Goal: Task Accomplishment & Management: Use online tool/utility

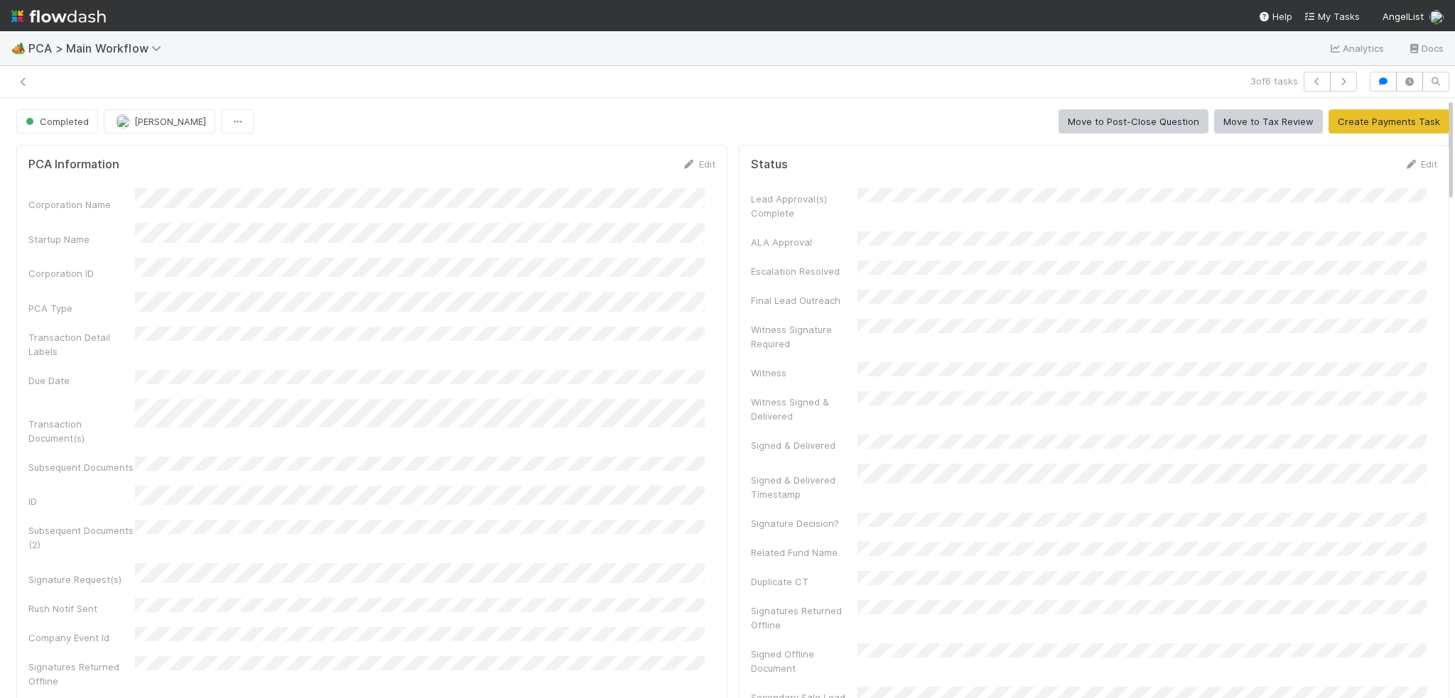
scroll to position [11, 0]
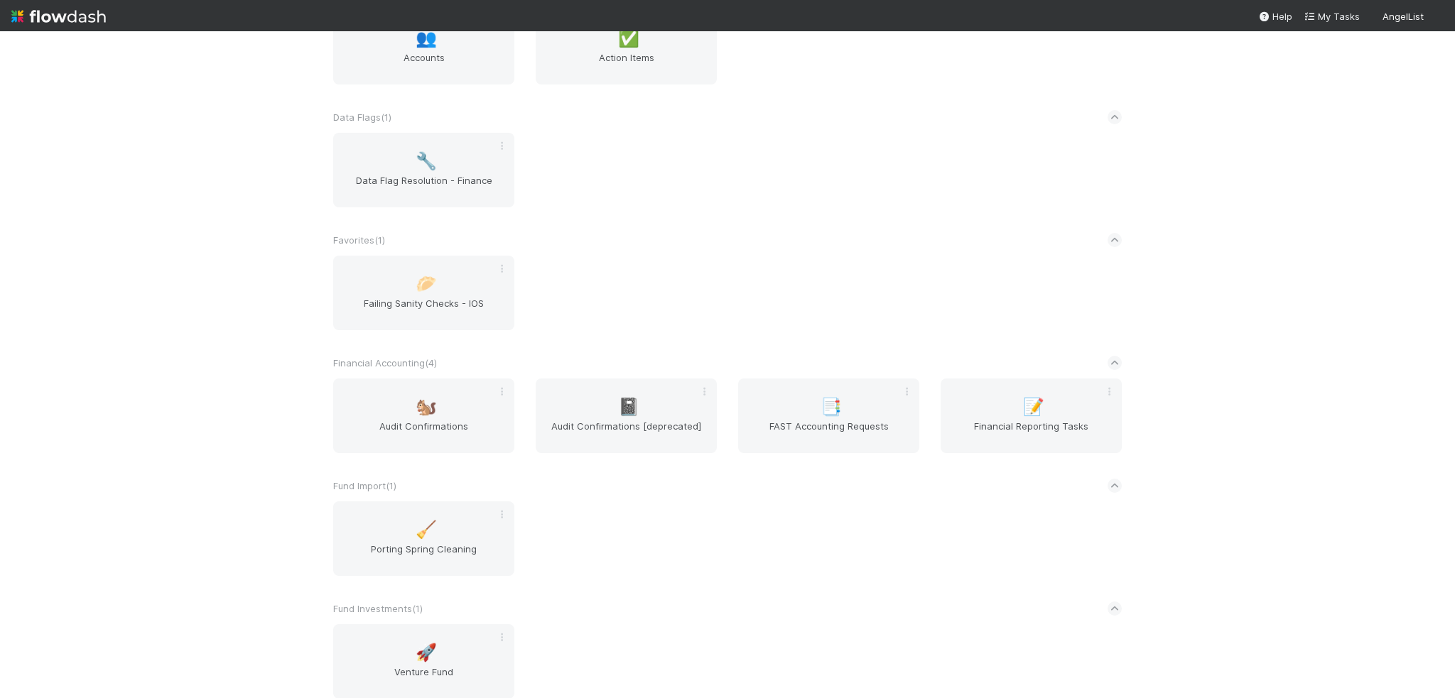
scroll to position [781, 0]
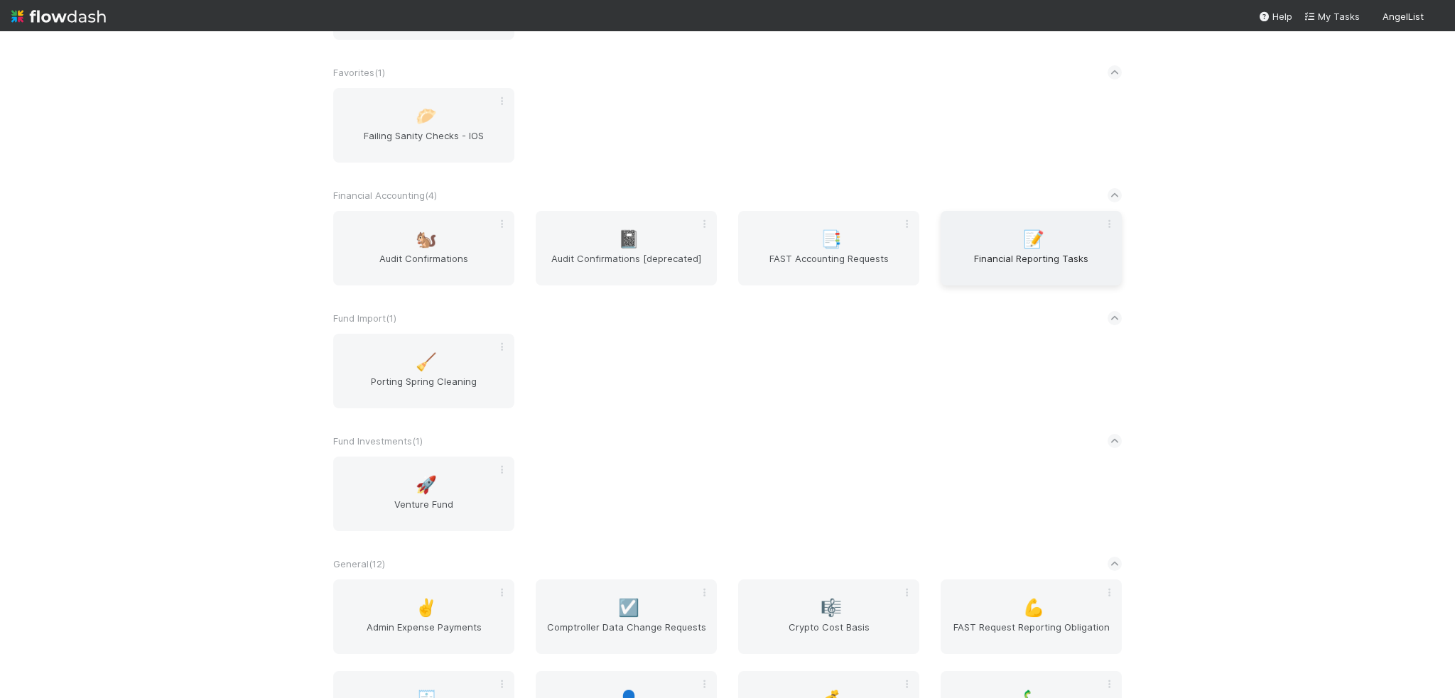
click at [1031, 257] on span "Financial Reporting Tasks" at bounding box center [1031, 265] width 170 height 28
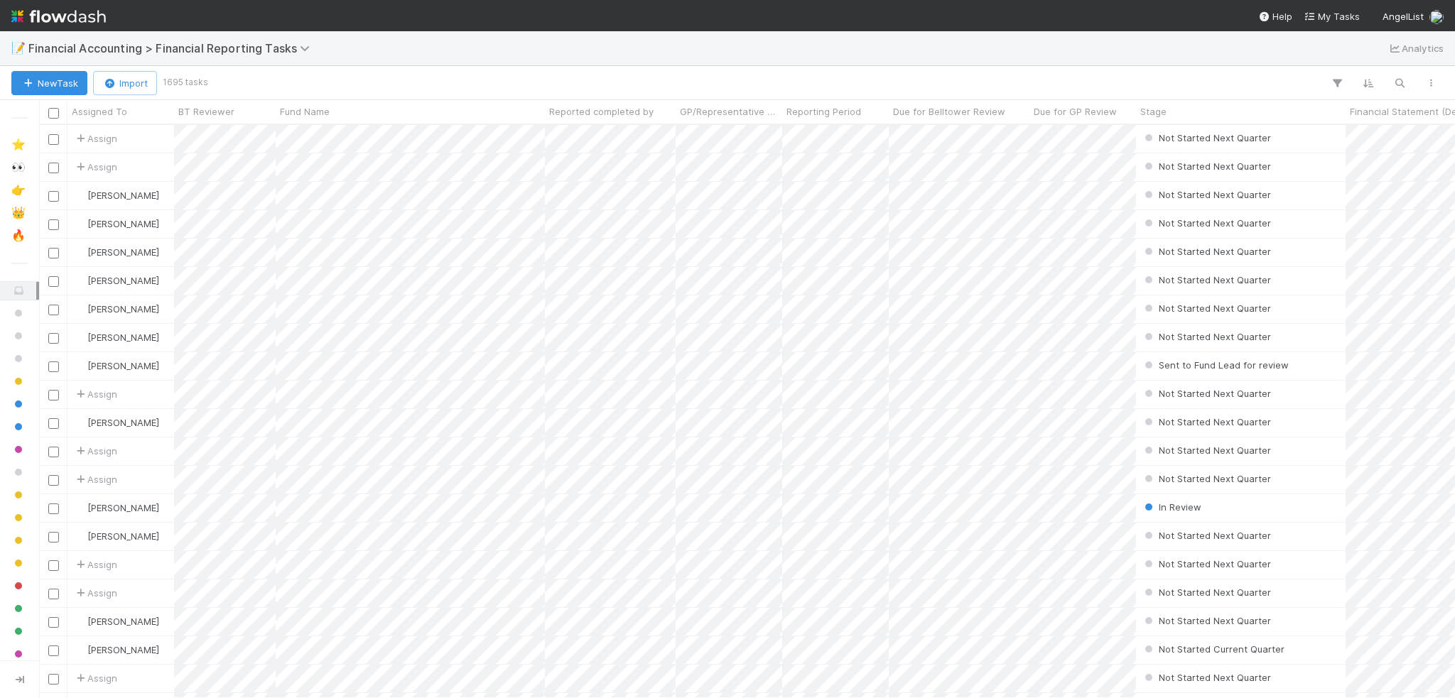
scroll to position [563, 1405]
click at [1397, 85] on icon "button" at bounding box center [1399, 83] width 14 height 13
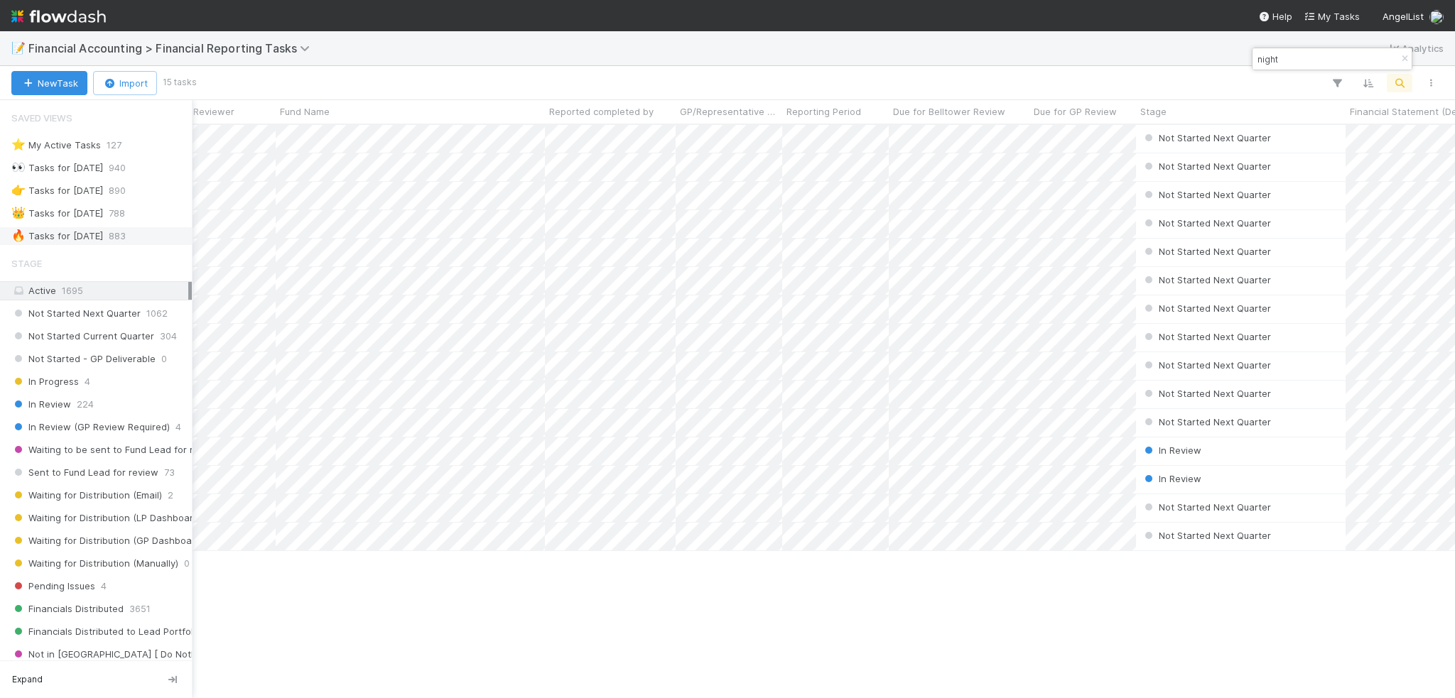
click at [94, 233] on div "🔥 Tasks for 2025-06-30" at bounding box center [57, 236] width 92 height 18
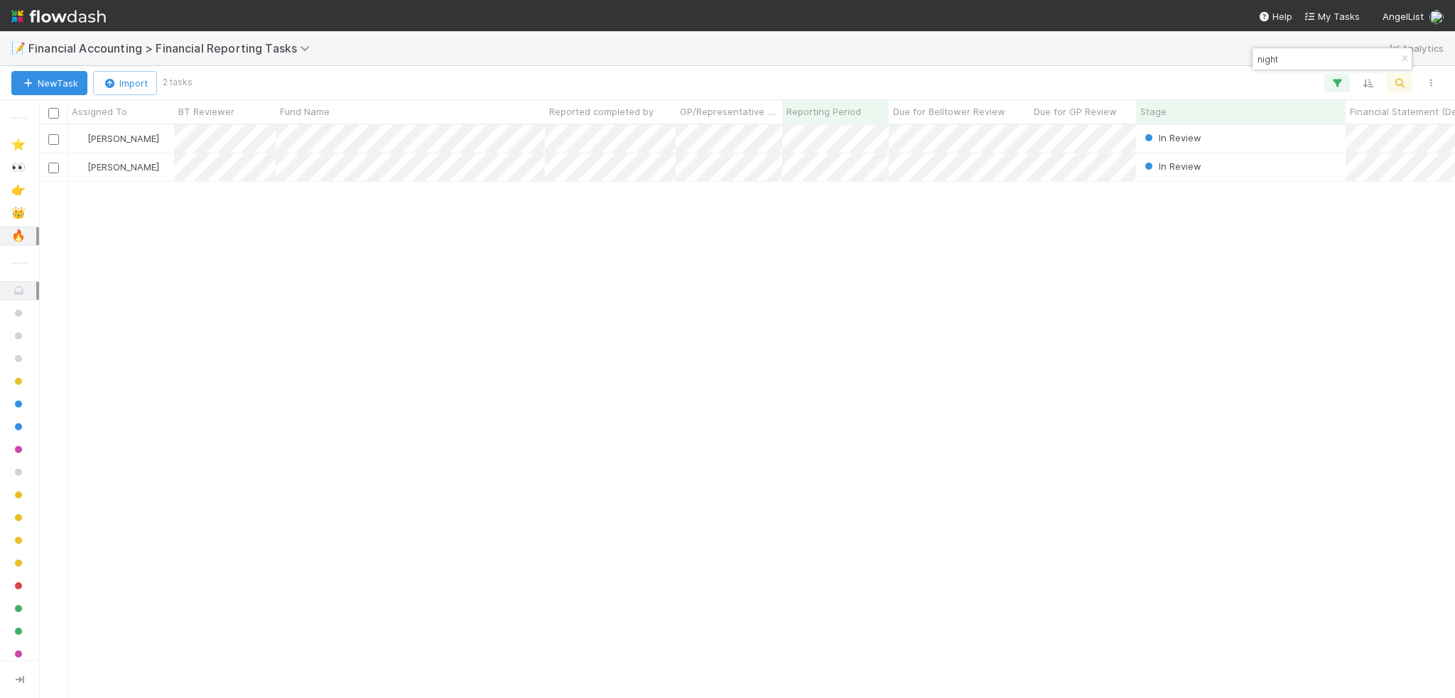
scroll to position [563, 1405]
drag, startPoint x: 1313, startPoint y: 65, endPoint x: 1238, endPoint y: 50, distance: 76.2
click at [1238, 50] on body "📝 Financial Accounting > Financial Reporting Tasks Analytics New Task Import 2 …" at bounding box center [727, 349] width 1455 height 698
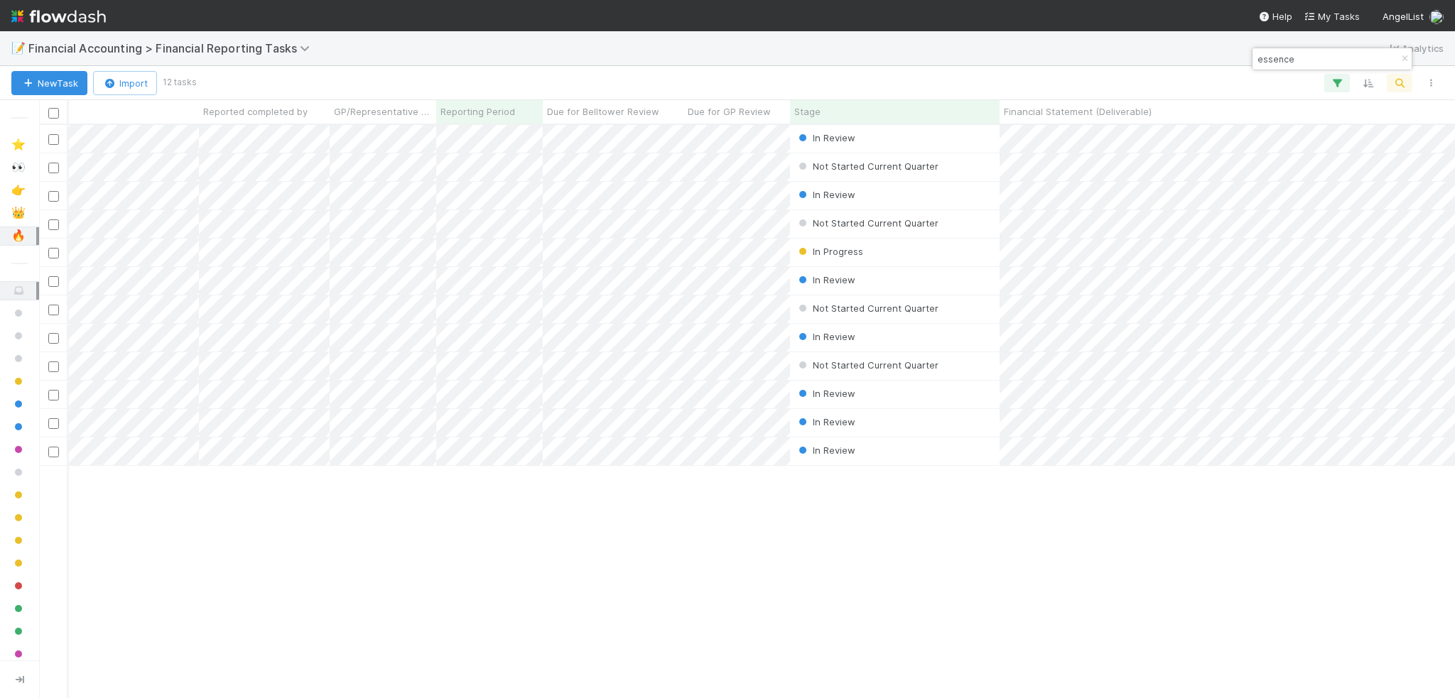
scroll to position [0, 0]
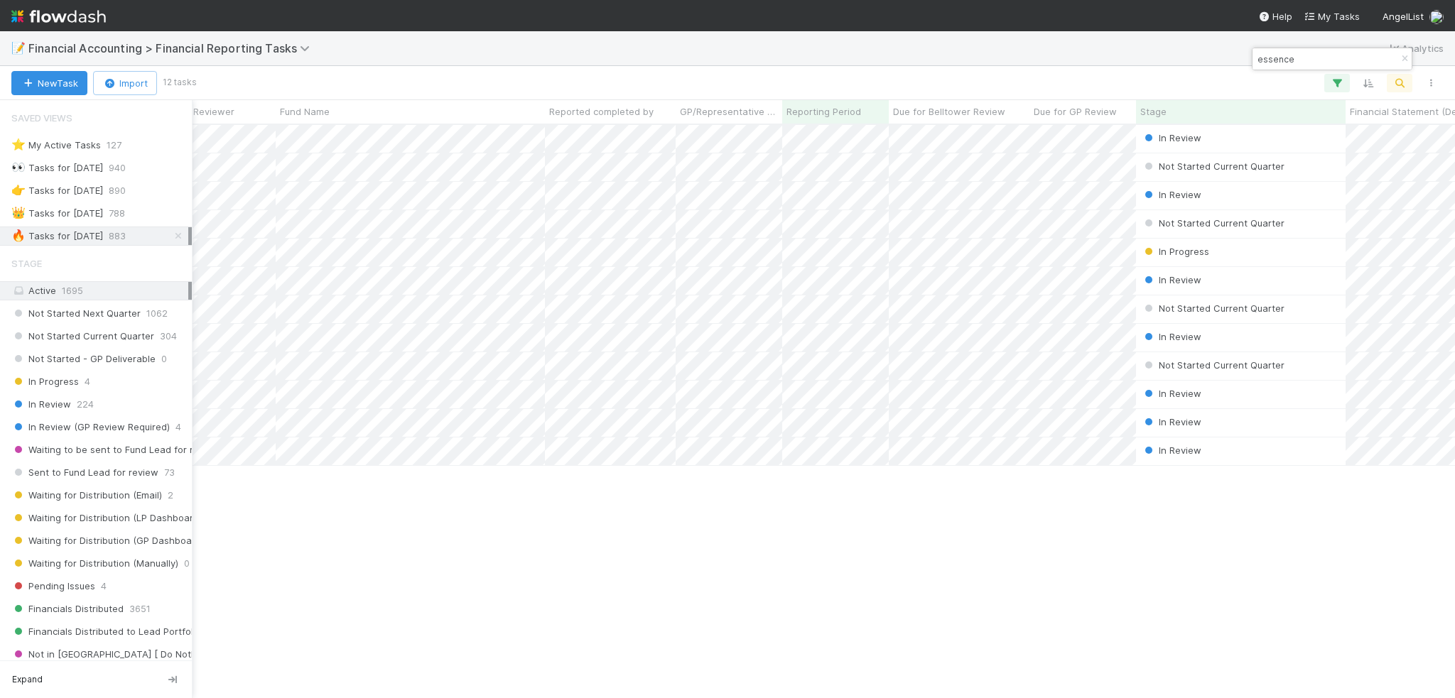
type input "essence"
click at [56, 237] on div "🔥 Tasks for 2025-06-30" at bounding box center [57, 236] width 92 height 18
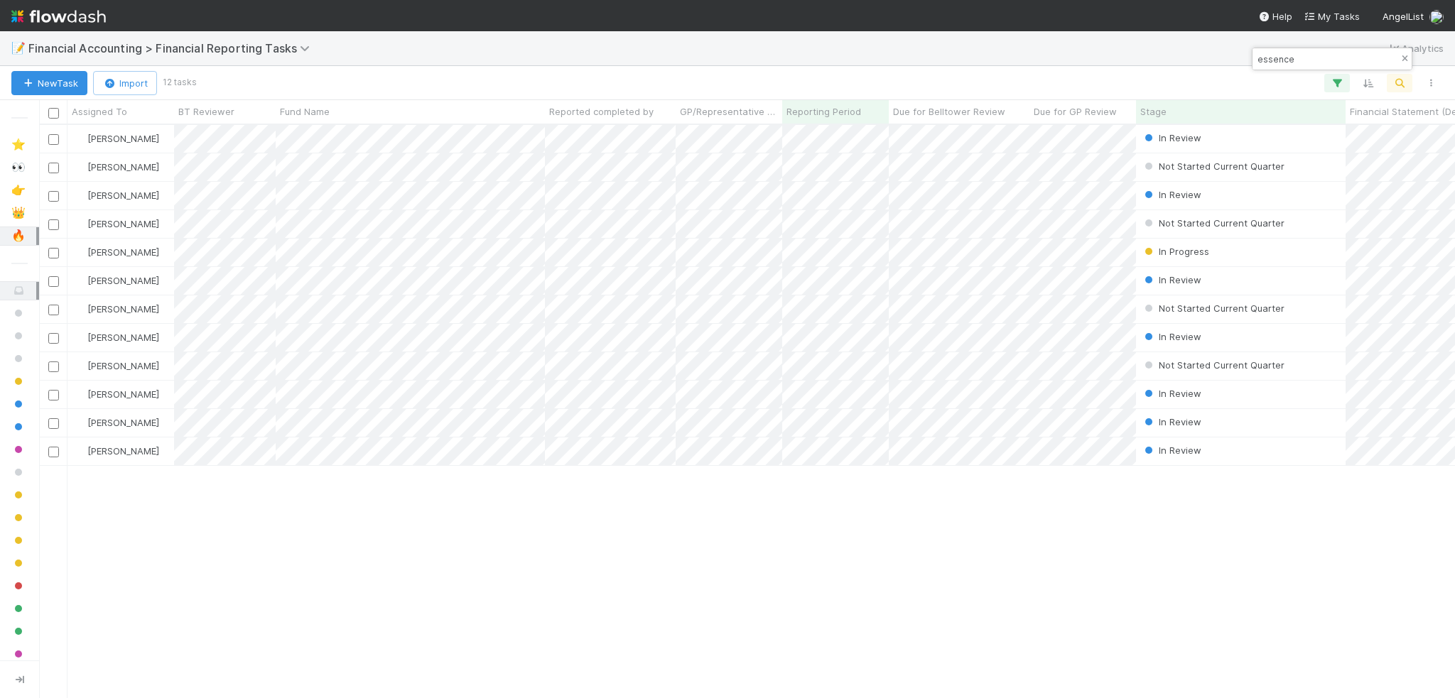
click at [1400, 64] on button "button" at bounding box center [1404, 58] width 16 height 17
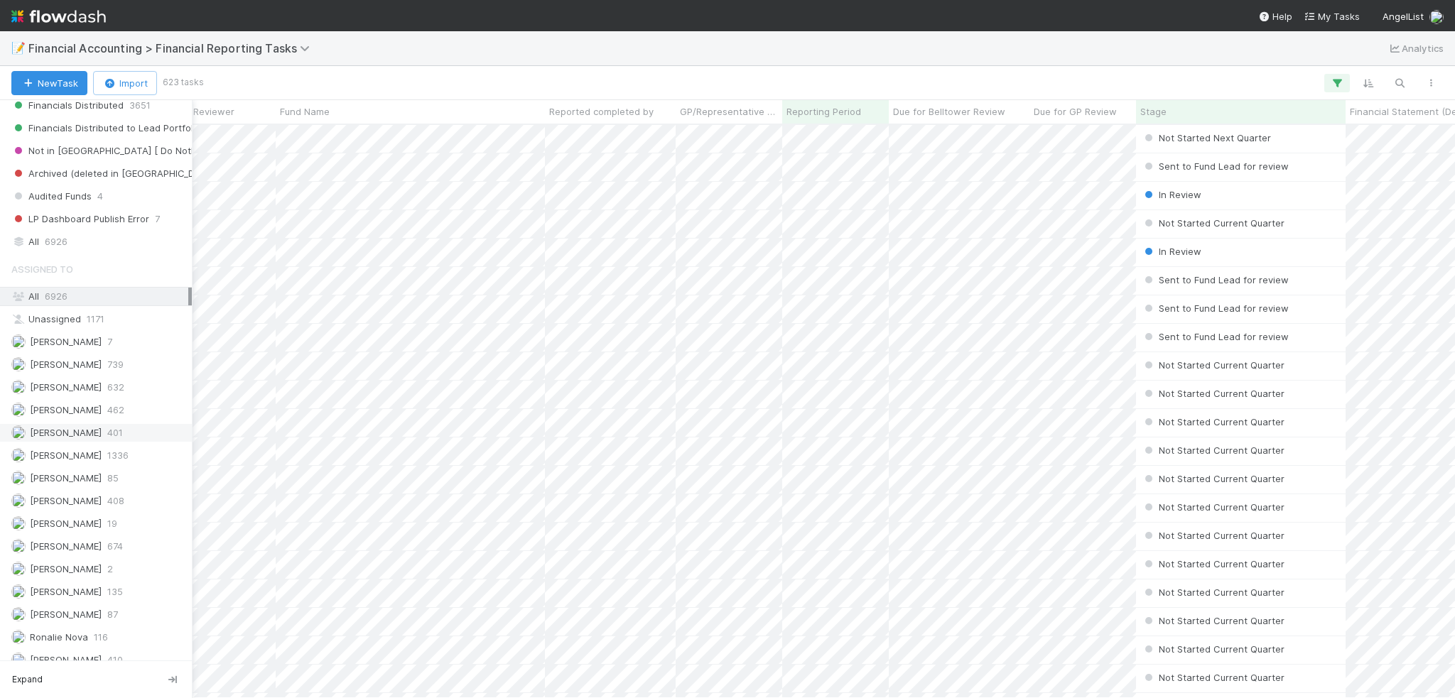
click at [82, 427] on span "[PERSON_NAME]" at bounding box center [66, 432] width 72 height 11
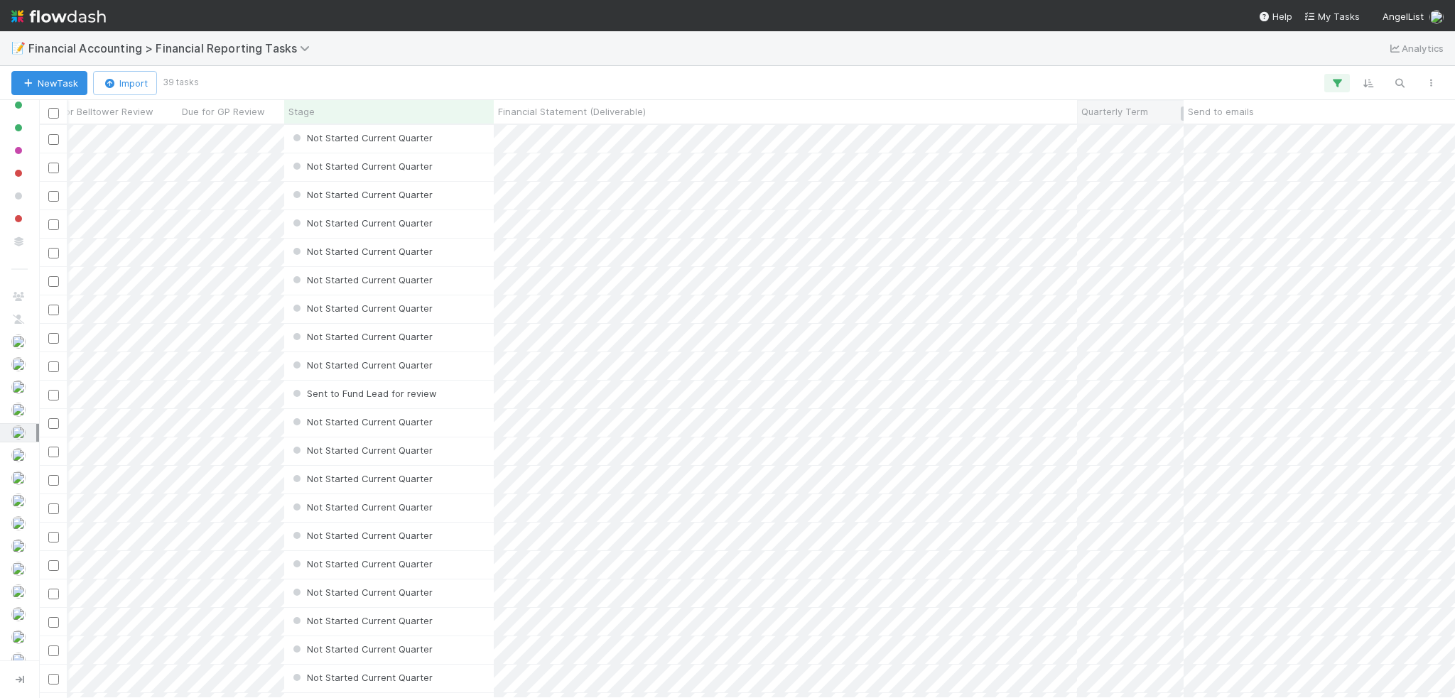
click at [1129, 109] on span "Quarterly Term" at bounding box center [1114, 111] width 67 height 14
click at [1114, 134] on div "Sort Lower → Higher" at bounding box center [1163, 138] width 162 height 21
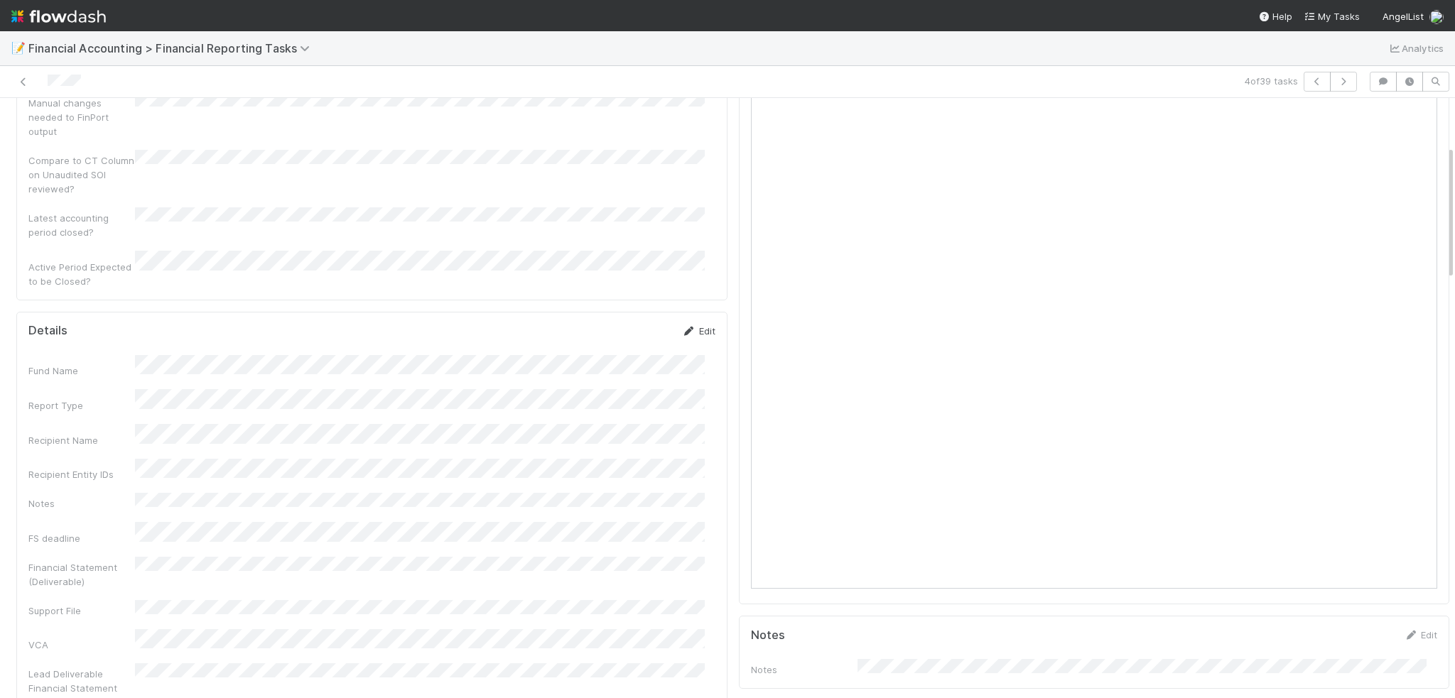
click at [695, 325] on link "Edit" at bounding box center [698, 330] width 33 height 11
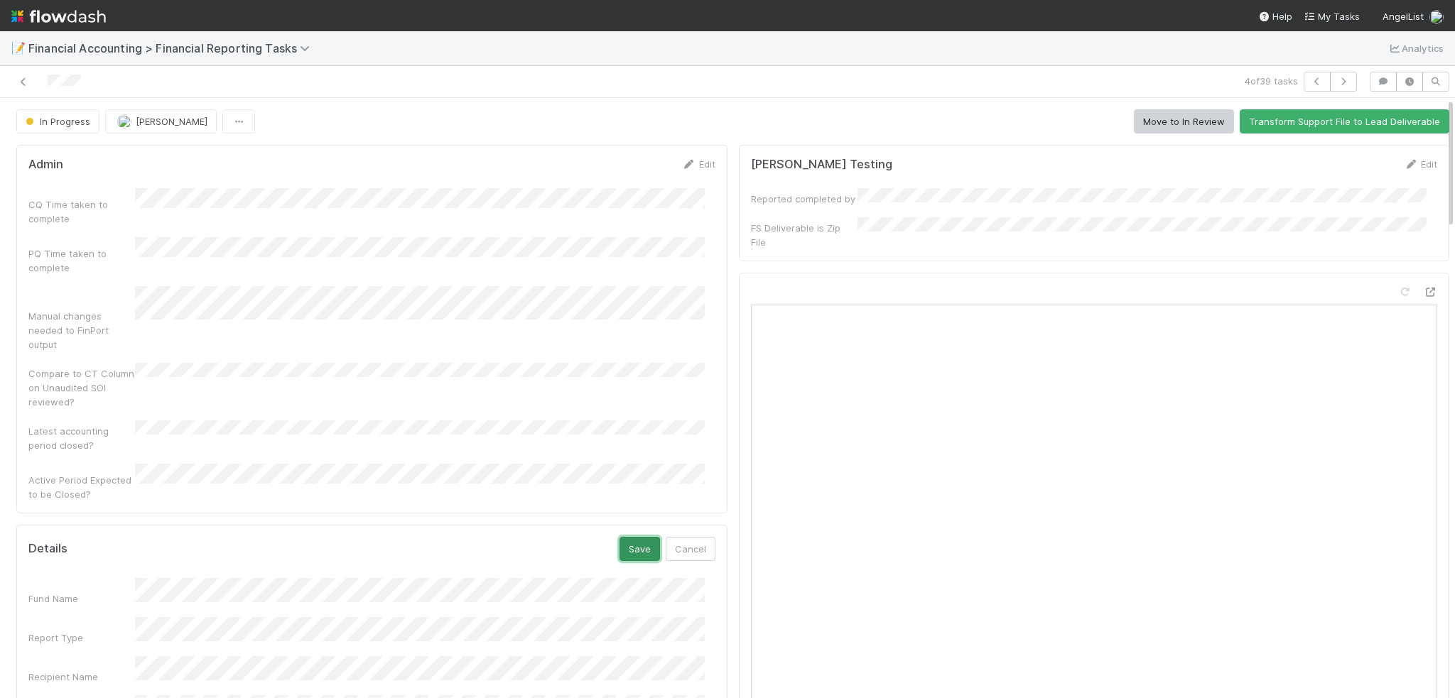
click at [622, 537] on button "Save" at bounding box center [639, 549] width 40 height 24
click at [1197, 127] on button "Move to In Review" at bounding box center [1184, 121] width 100 height 24
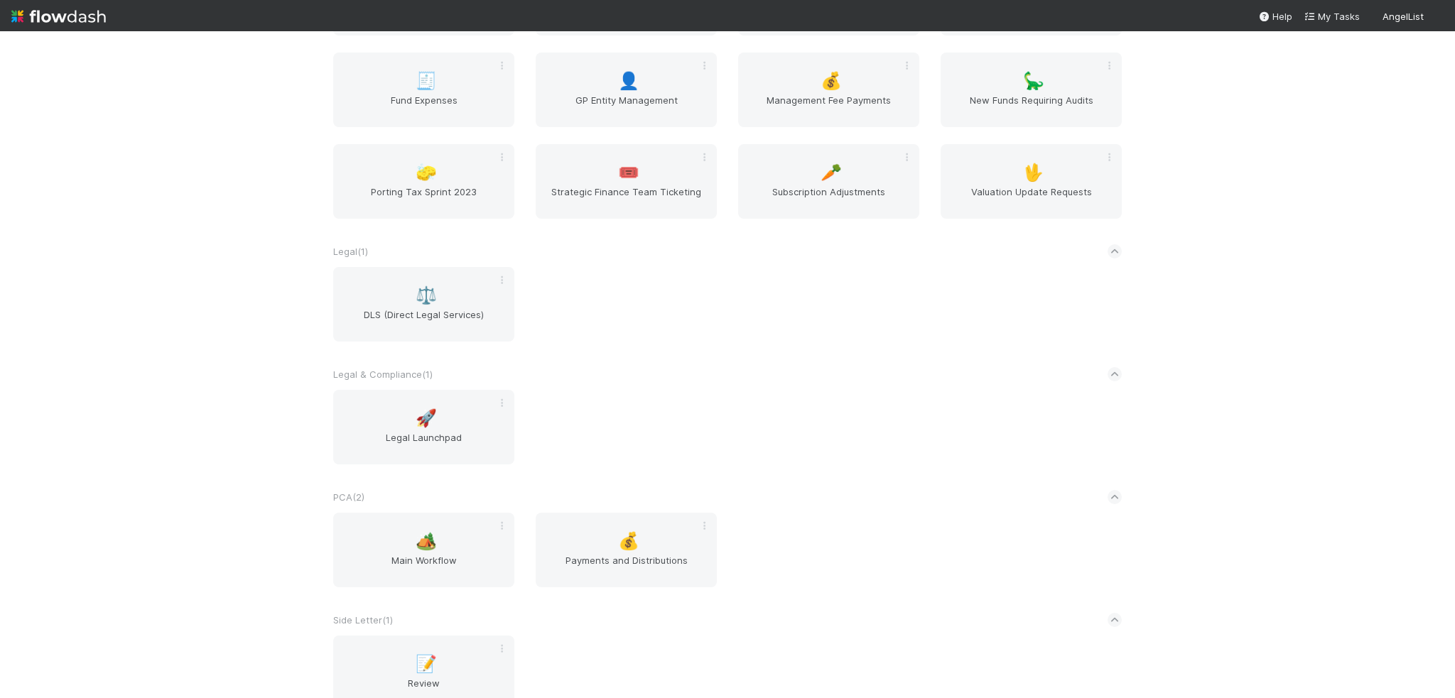
scroll to position [1421, 0]
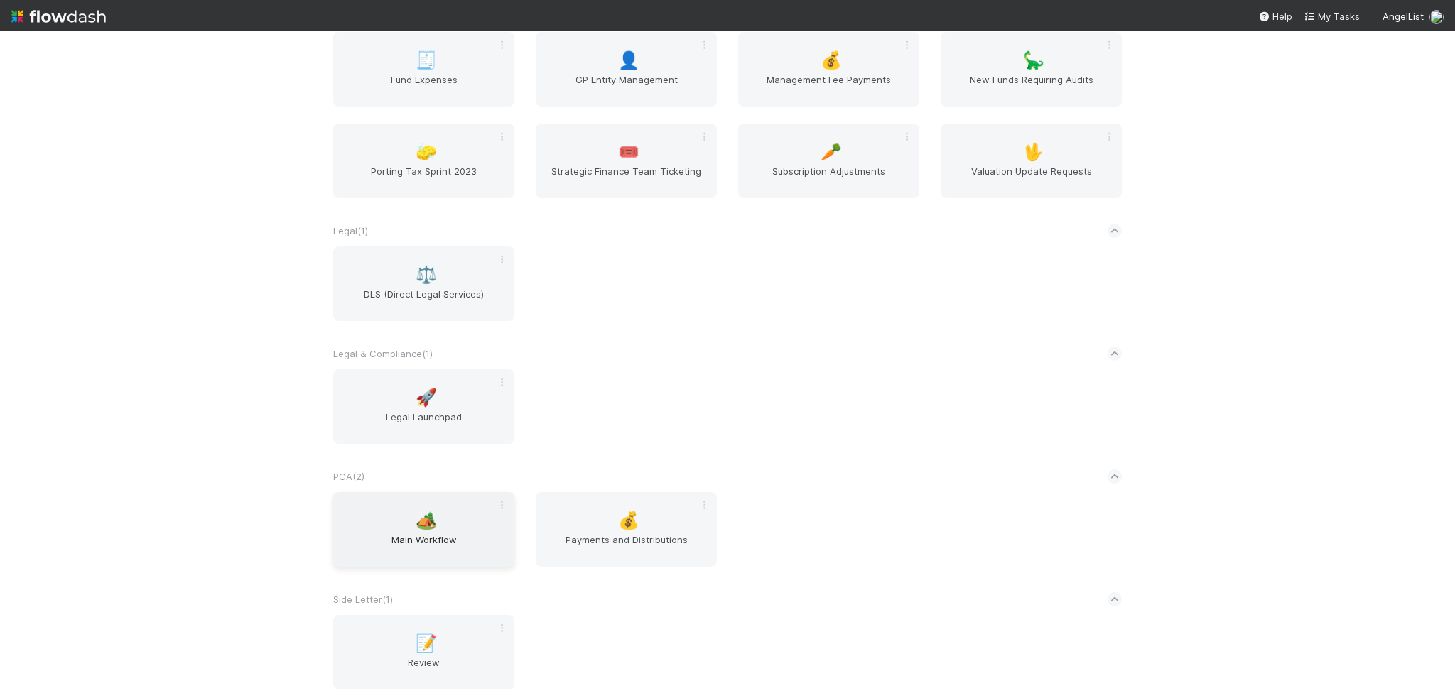
click at [433, 536] on div "🏕️ Main Workflow" at bounding box center [423, 529] width 181 height 75
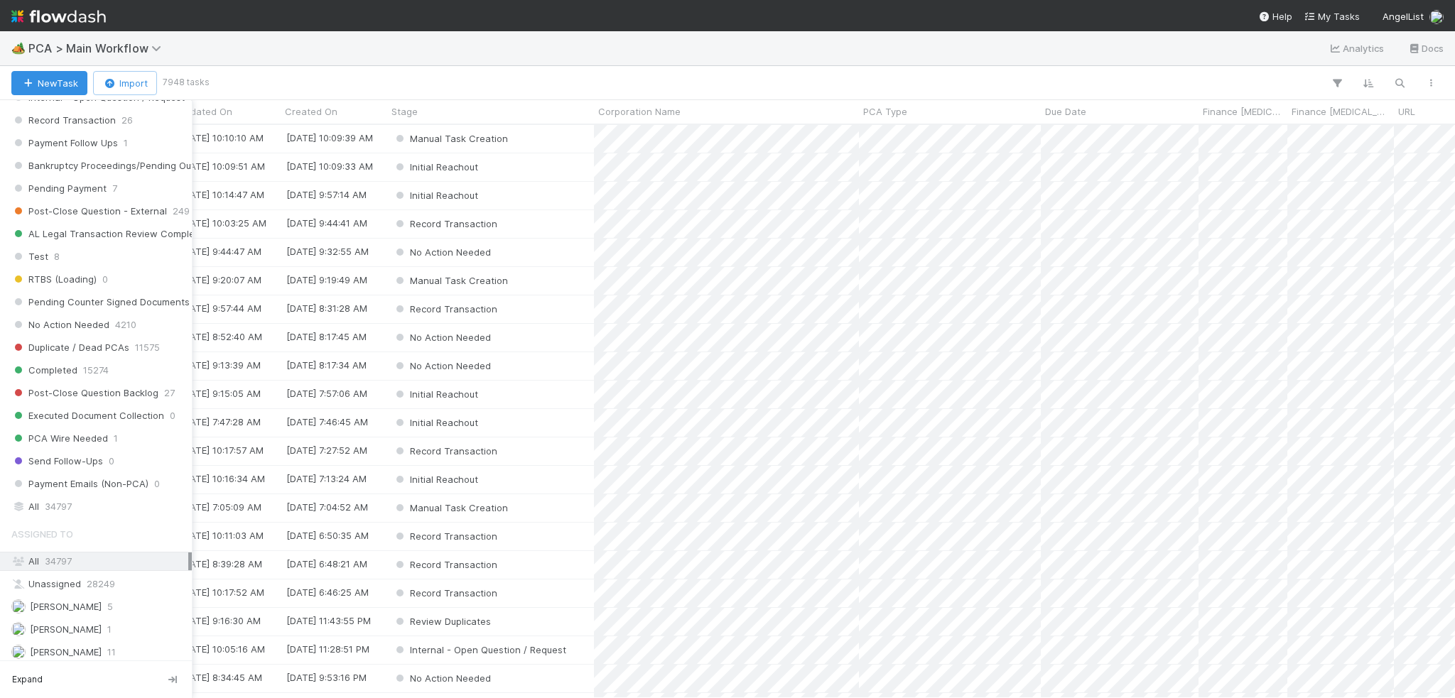
scroll to position [1492, 0]
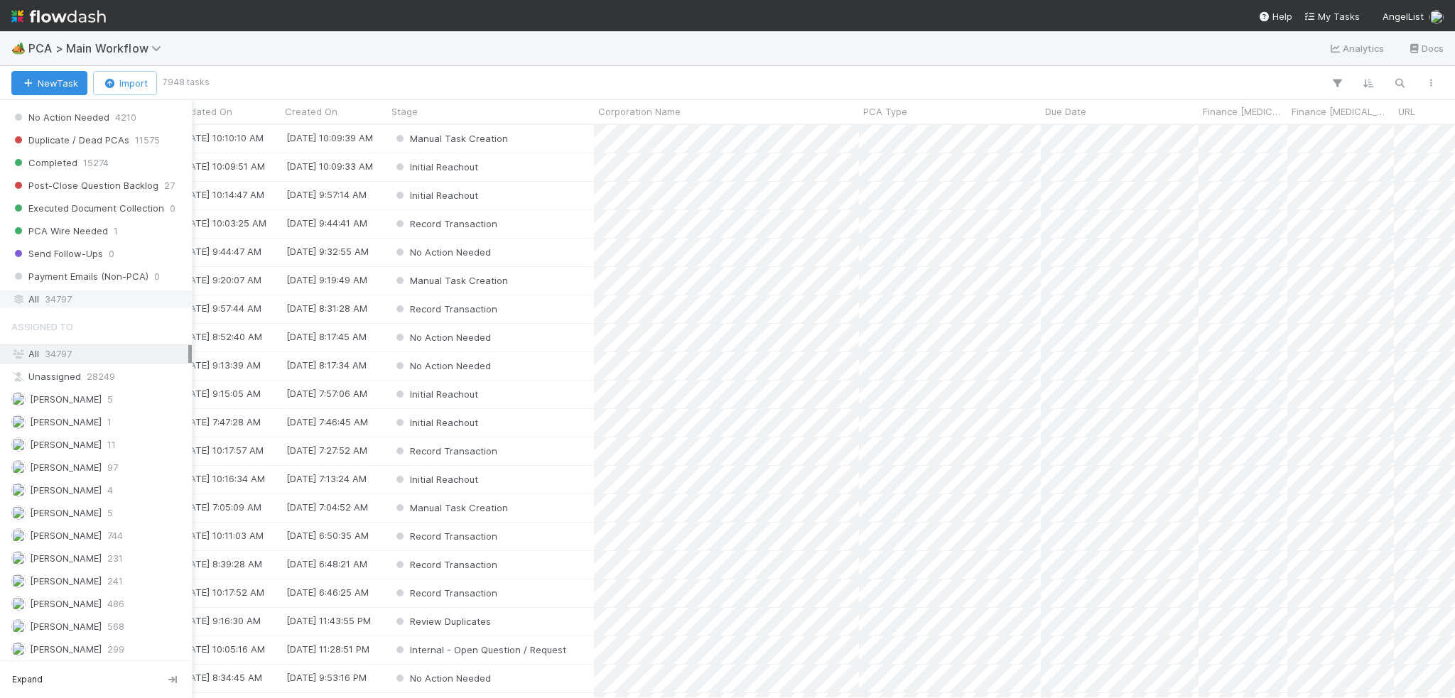
click at [35, 291] on div "All 34797" at bounding box center [99, 300] width 177 height 18
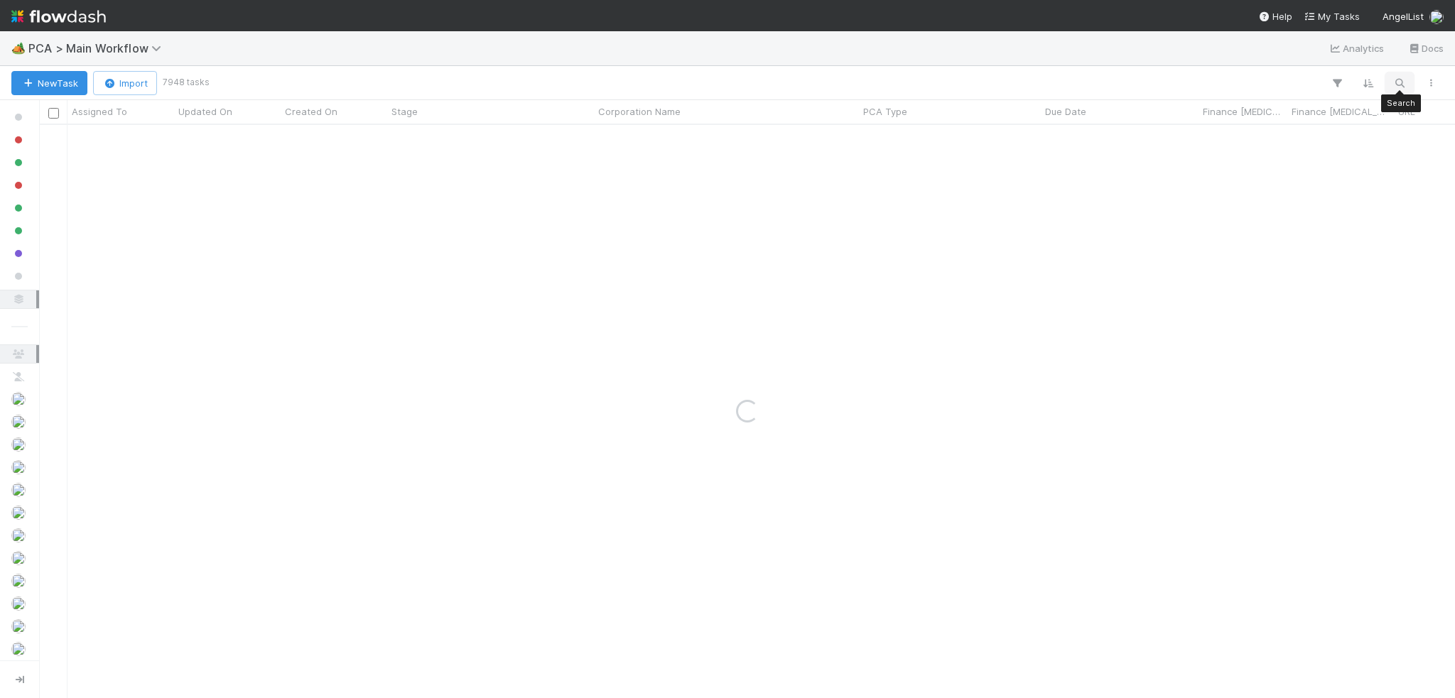
click at [1395, 82] on icon "button" at bounding box center [1399, 83] width 14 height 13
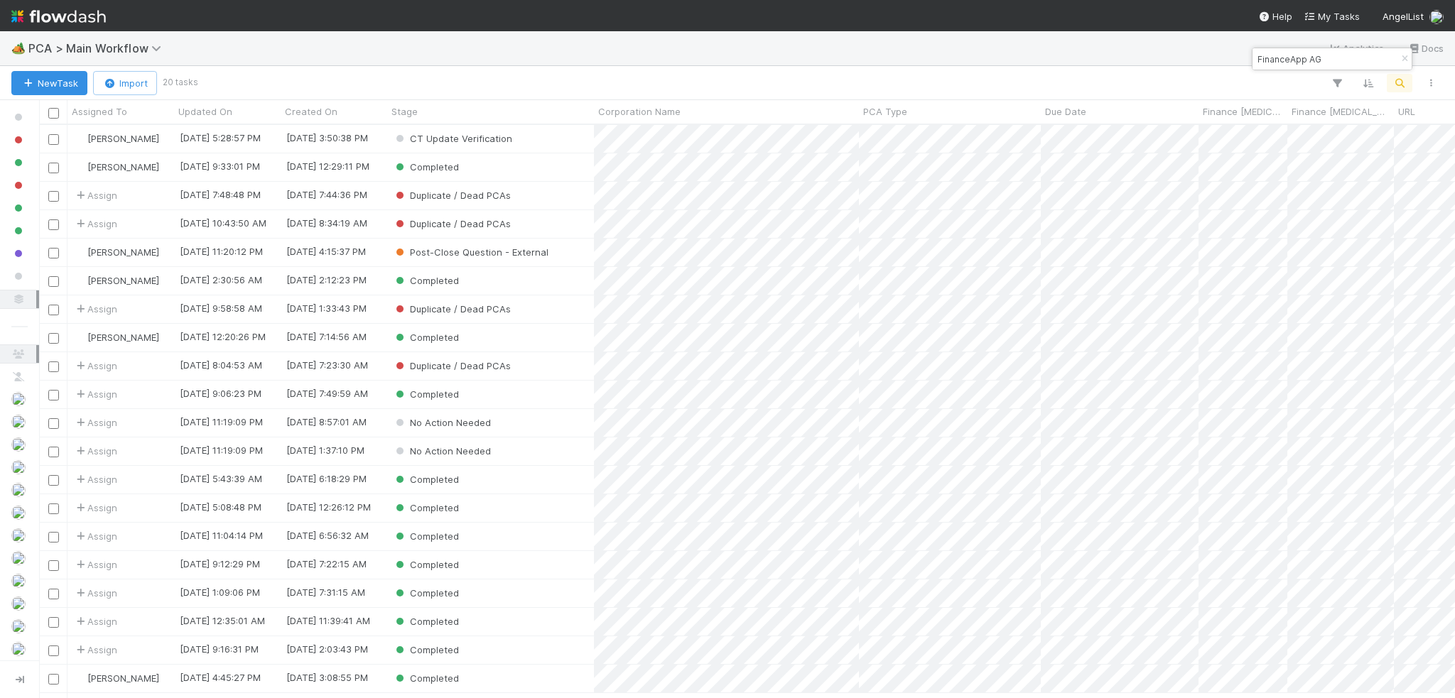
scroll to position [563, 1405]
type input "FinanceApp AG"
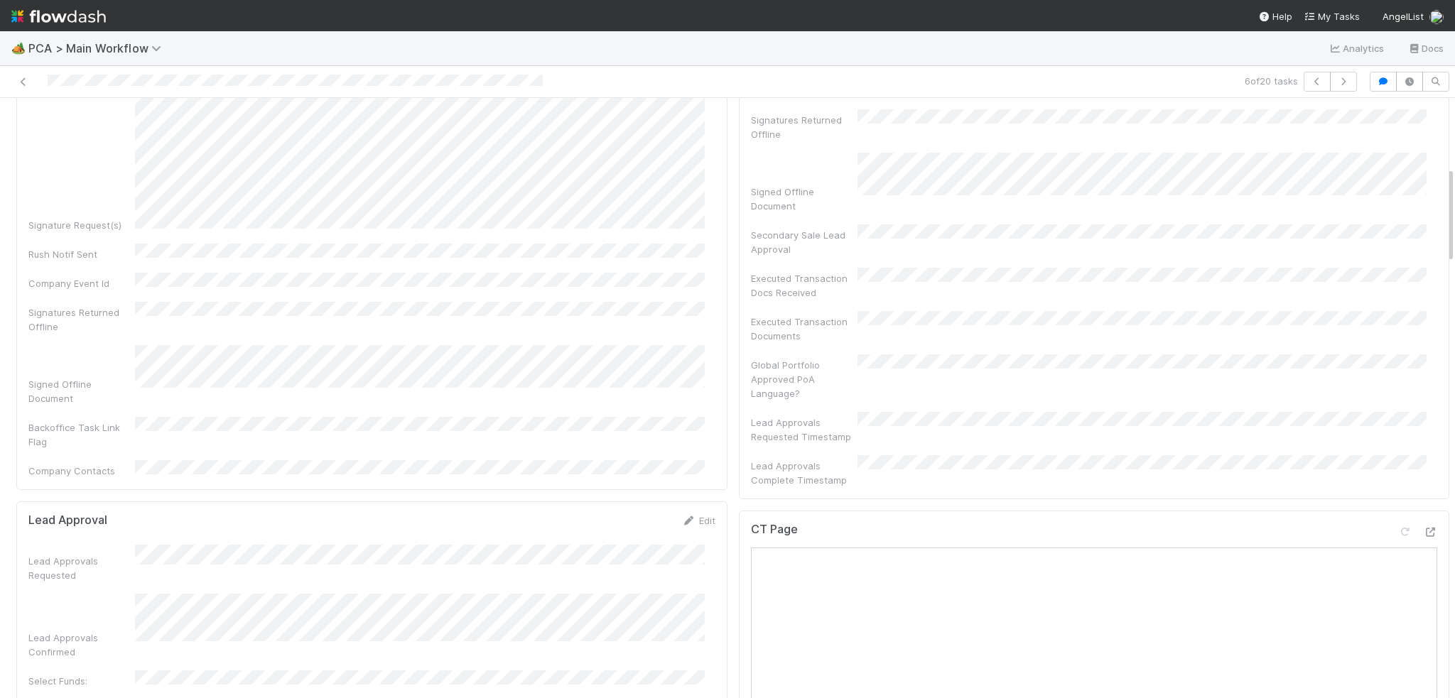
scroll to position [426, 0]
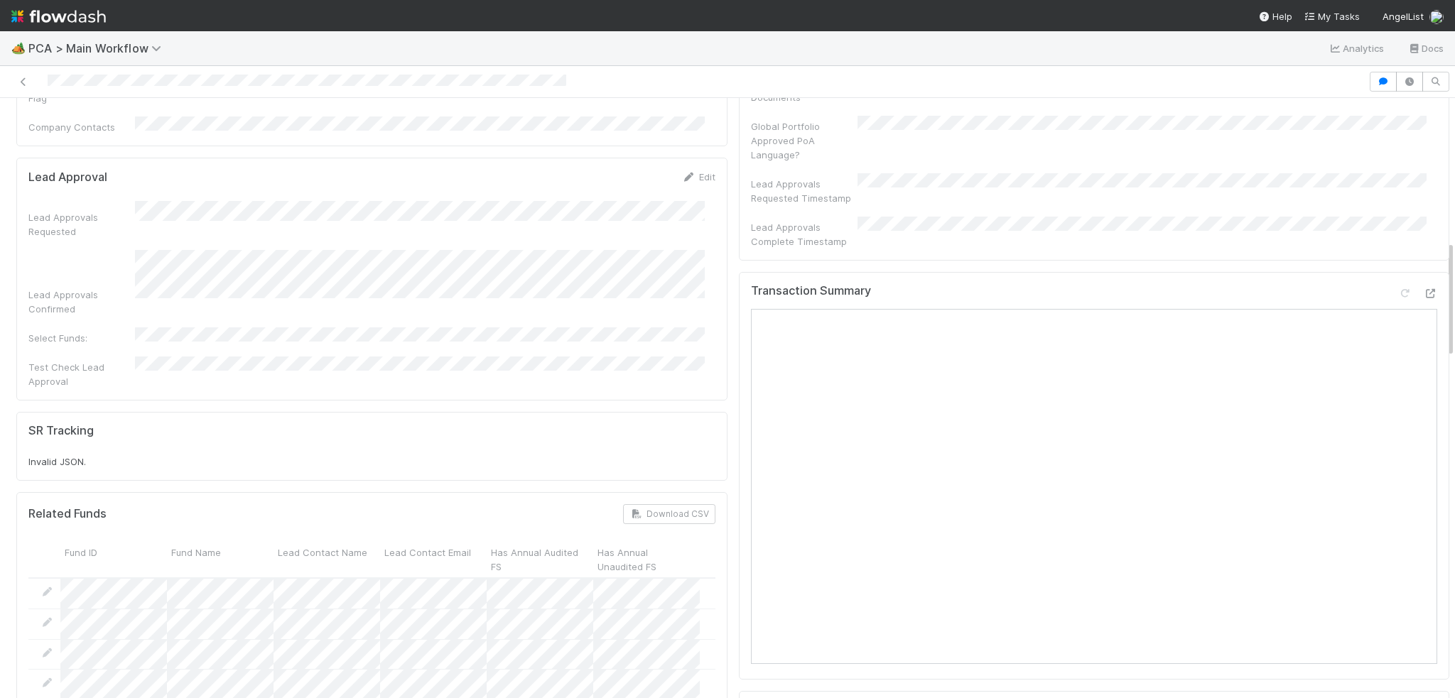
scroll to position [639, 0]
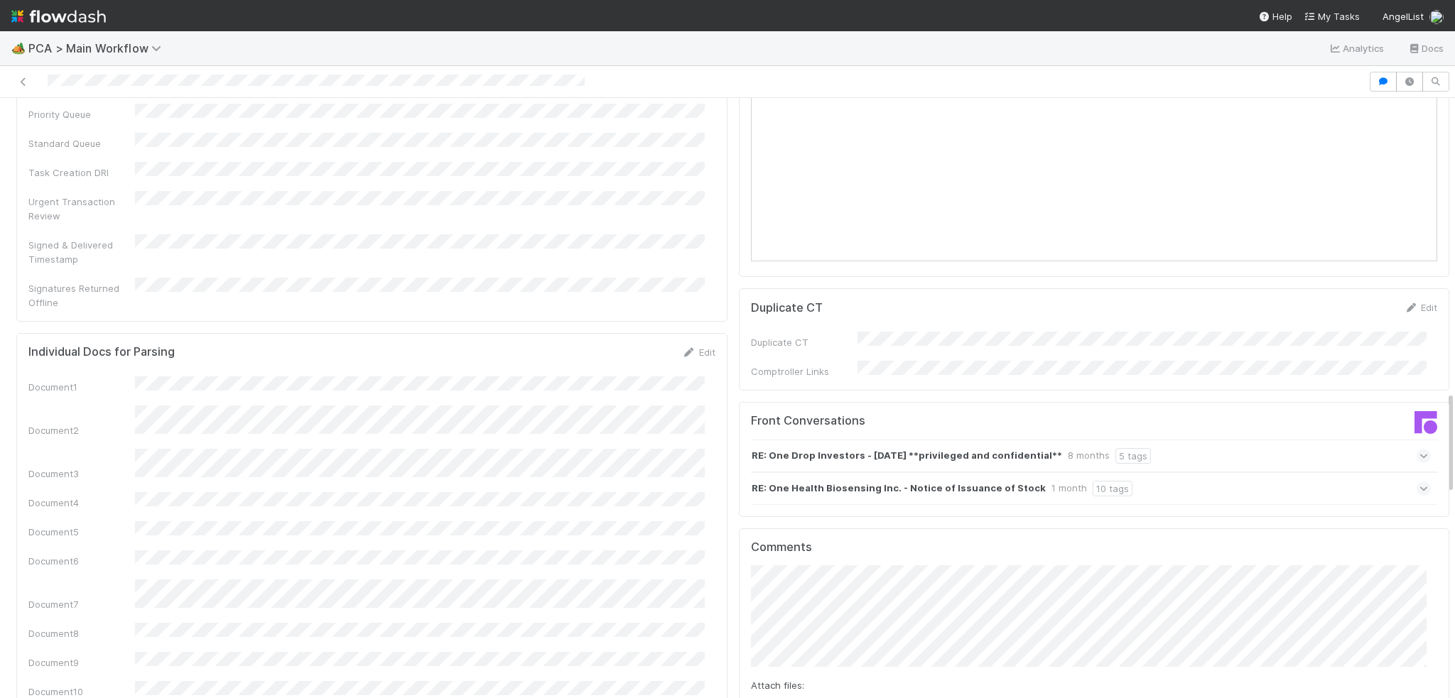
scroll to position [1705, 0]
